Goal: Obtain resource: Obtain resource

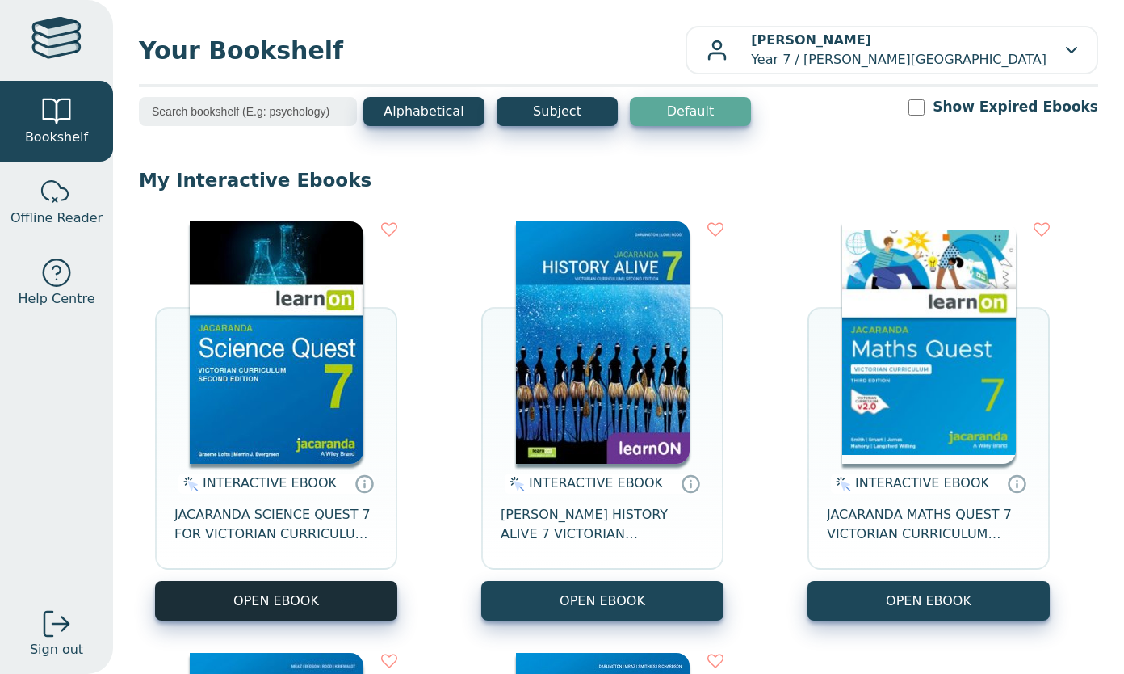
click at [335, 601] on button "OPEN EBOOK" at bounding box center [276, 601] width 242 height 40
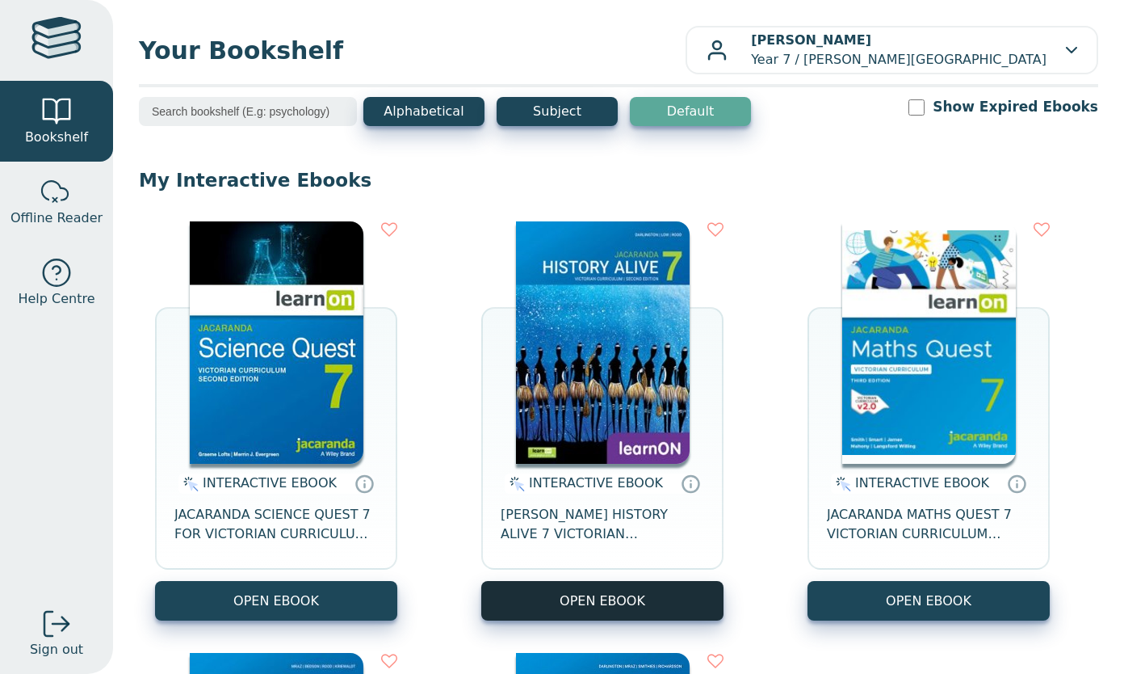
click at [695, 590] on button "OPEN EBOOK" at bounding box center [602, 601] width 242 height 40
